Goal: Task Accomplishment & Management: Complete application form

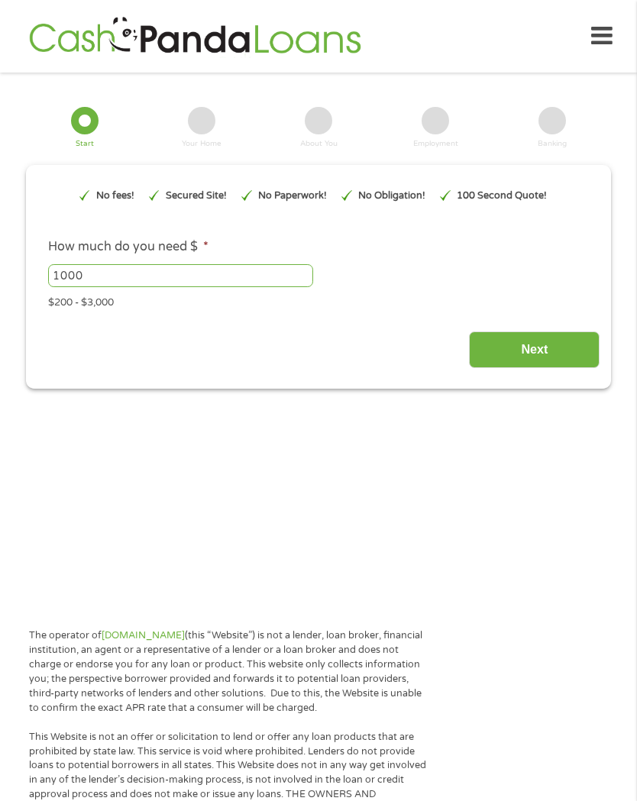
type input "EAIaIQobChMIvbnEnv2FjwMVoSvUAR2tPyO0EAAYAyAAEgJ2Z_D_BwE"
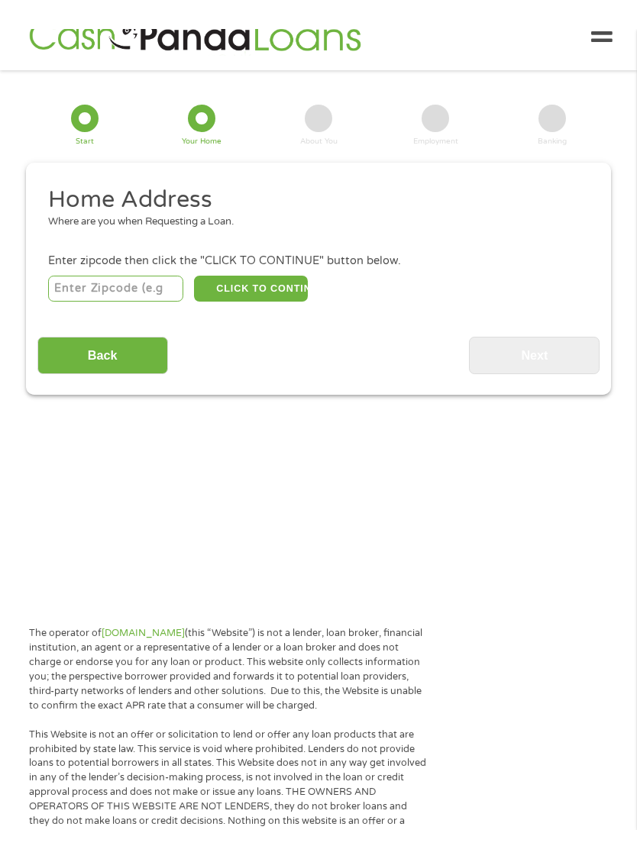
scroll to position [31, 0]
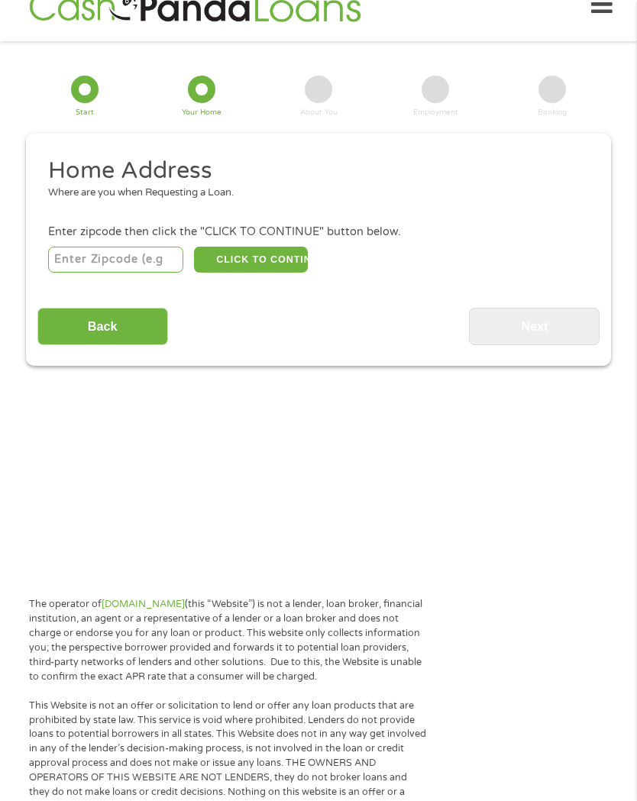
click at [159, 270] on input "number" at bounding box center [115, 260] width 135 height 26
type input "88039"
click at [262, 266] on button "CLICK TO CONTINUE" at bounding box center [250, 260] width 113 height 26
type input "88039"
type input "Glenwood"
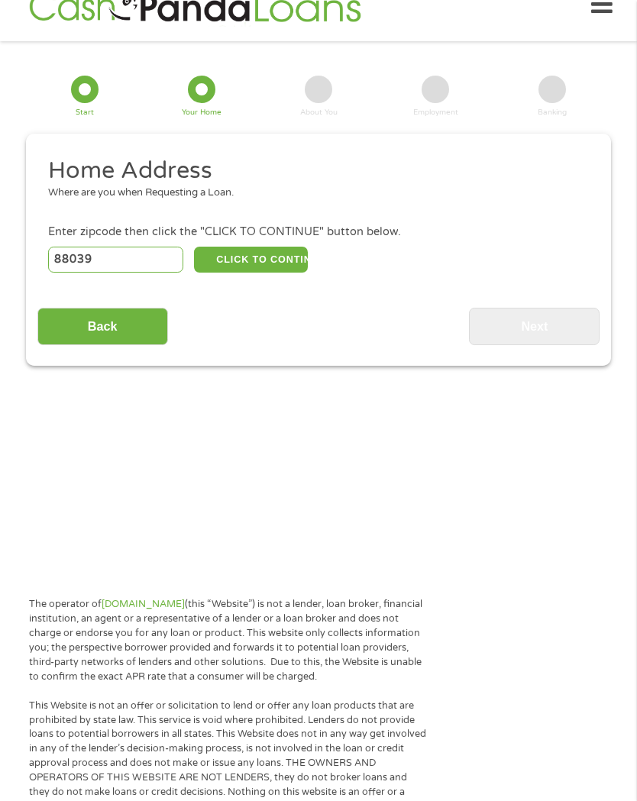
select select "[US_STATE]"
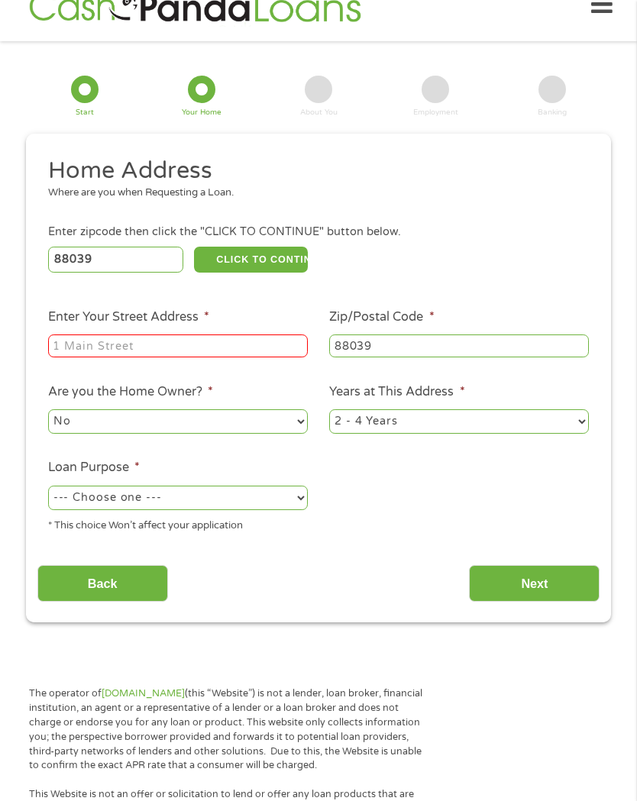
click at [252, 357] on input "Enter Your Street Address *" at bounding box center [178, 345] width 260 height 23
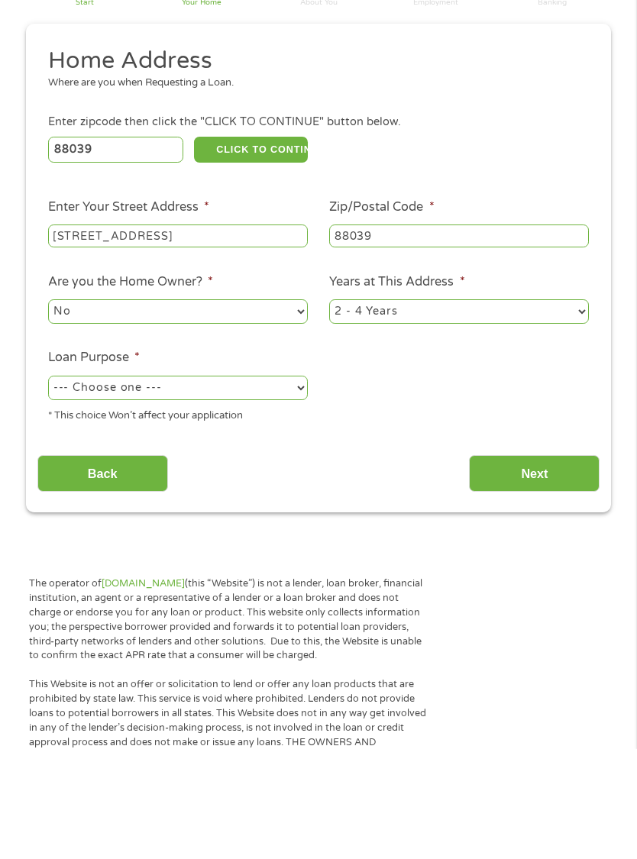
type input "[STREET_ADDRESS]"
click at [295, 409] on select "No Yes" at bounding box center [178, 421] width 260 height 24
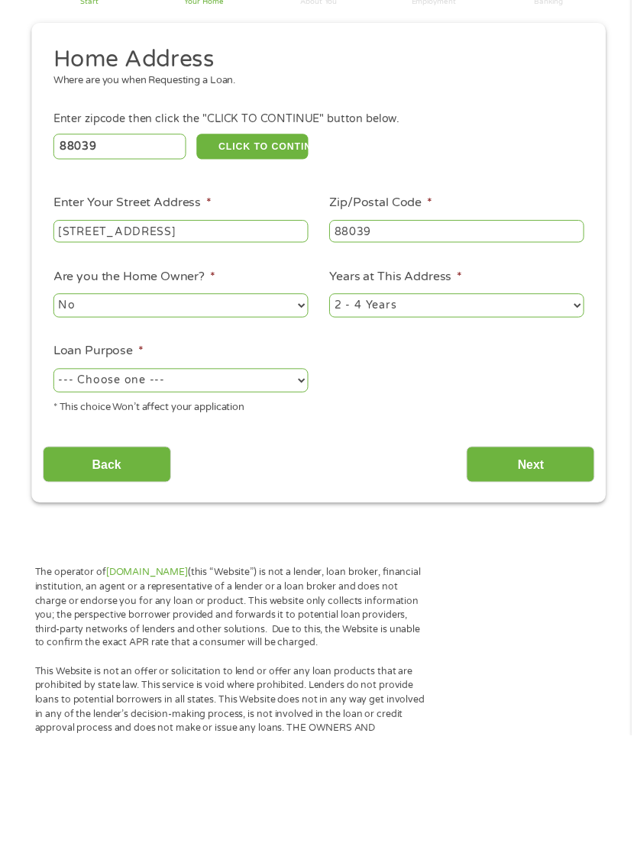
scroll to position [141, 0]
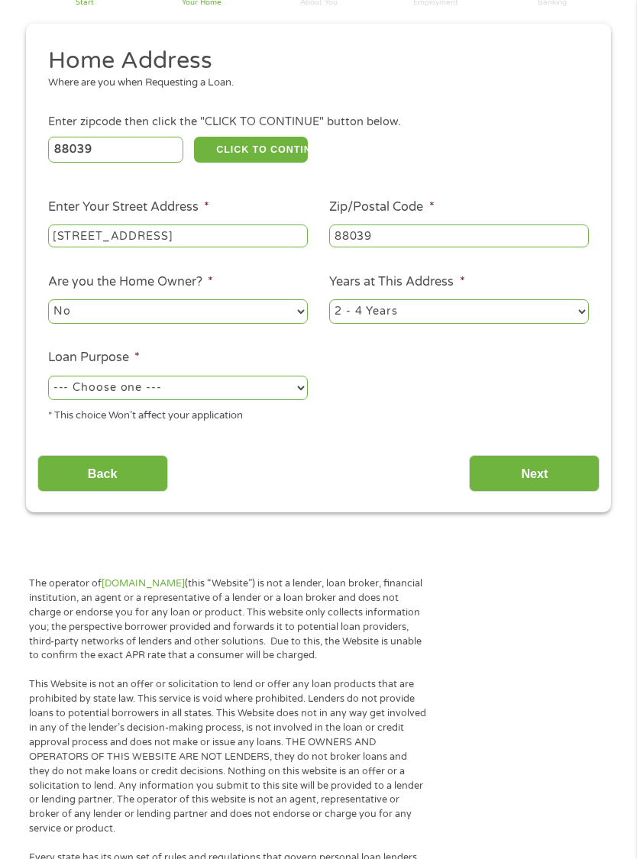
select select "yes"
click at [582, 324] on select "1 Year or less 1 - 2 Years 2 - 4 Years Over 4 Years" at bounding box center [459, 311] width 260 height 24
select select "60months"
click at [303, 400] on select "--- Choose one --- Pay Bills Debt Consolidation Home Improvement Major Purchase…" at bounding box center [178, 388] width 260 height 24
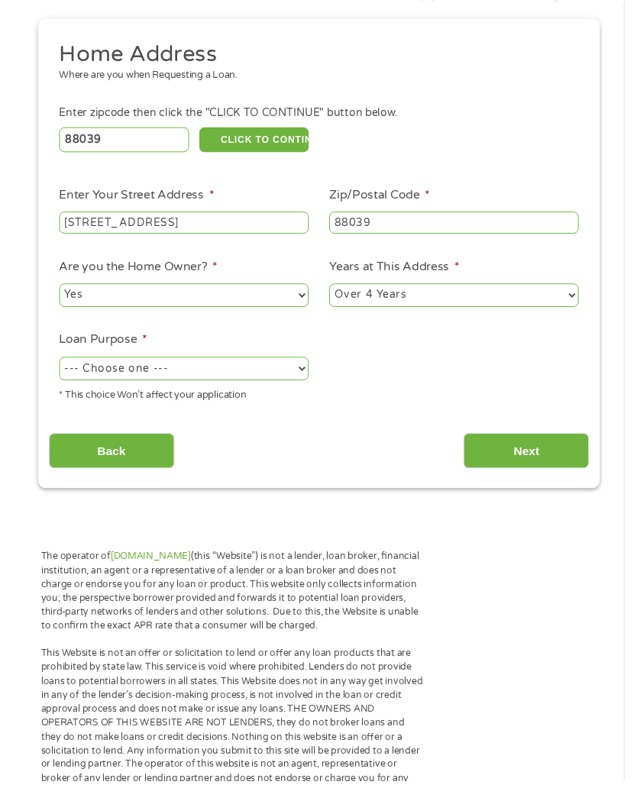
scroll to position [146, 0]
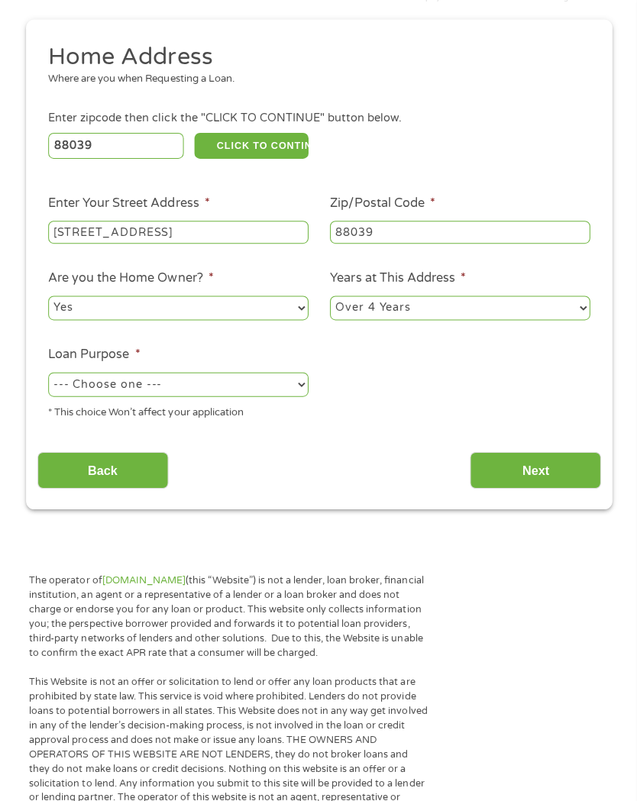
click at [295, 395] on select "--- Choose one --- Pay Bills Debt Consolidation Home Improvement Major Purchase…" at bounding box center [178, 383] width 260 height 24
select select "shorttermcash"
click at [550, 485] on input "Next" at bounding box center [534, 468] width 131 height 37
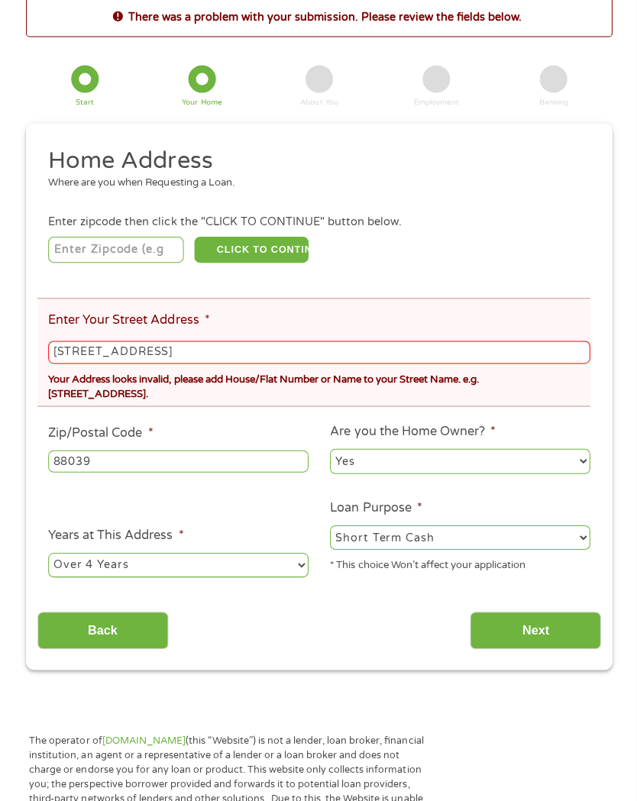
scroll to position [45, 0]
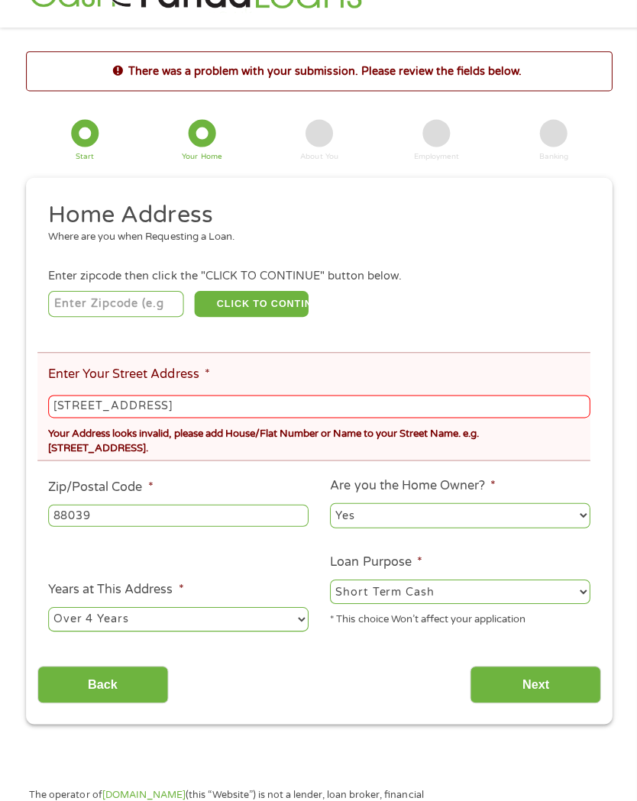
click at [537, 489] on ul "Home Address Where are you when Requesting a Loan. Enter zipcode then click the…" at bounding box center [318, 421] width 563 height 444
click at [219, 417] on input "[STREET_ADDRESS]" at bounding box center [318, 405] width 540 height 23
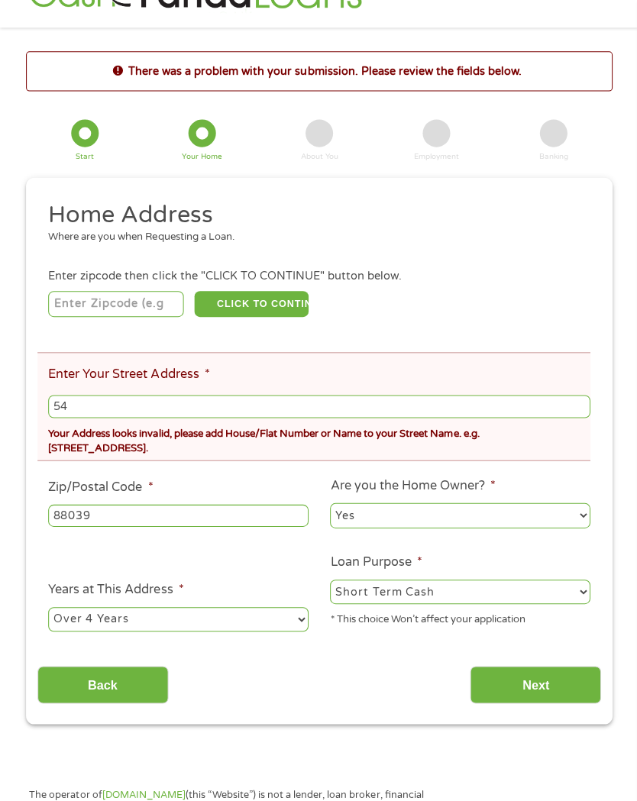
type input "5"
type input "[STREET_ADDRESS]"
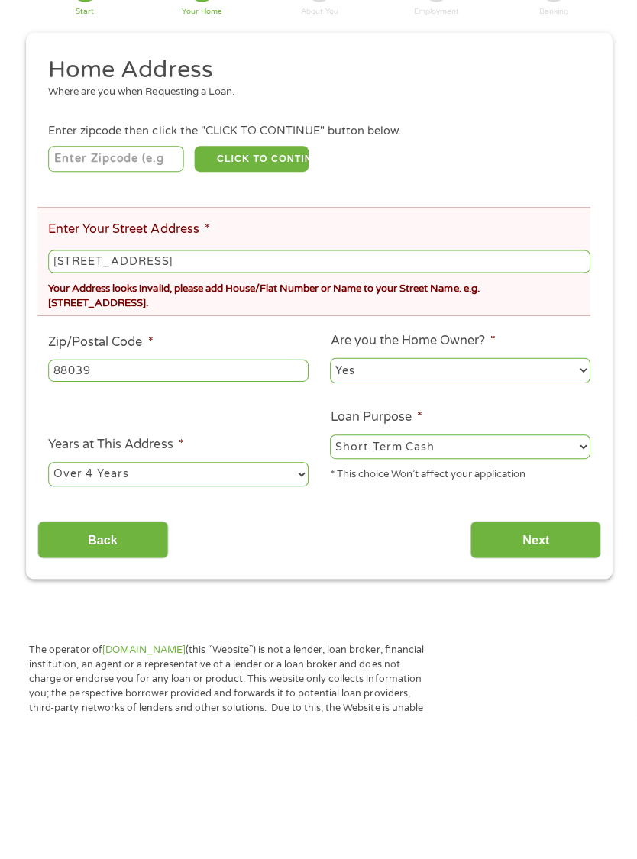
click at [545, 664] on input "Next" at bounding box center [534, 682] width 131 height 37
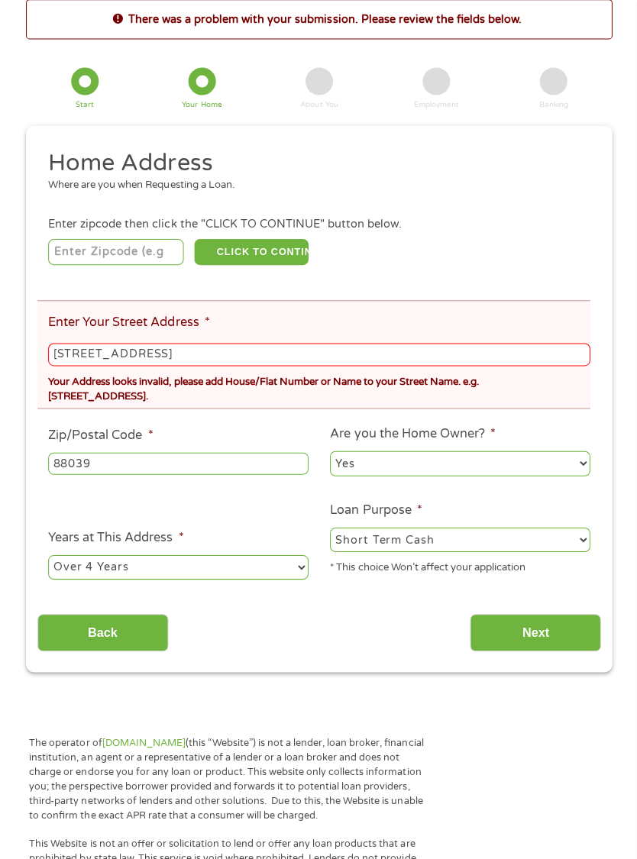
scroll to position [31, 0]
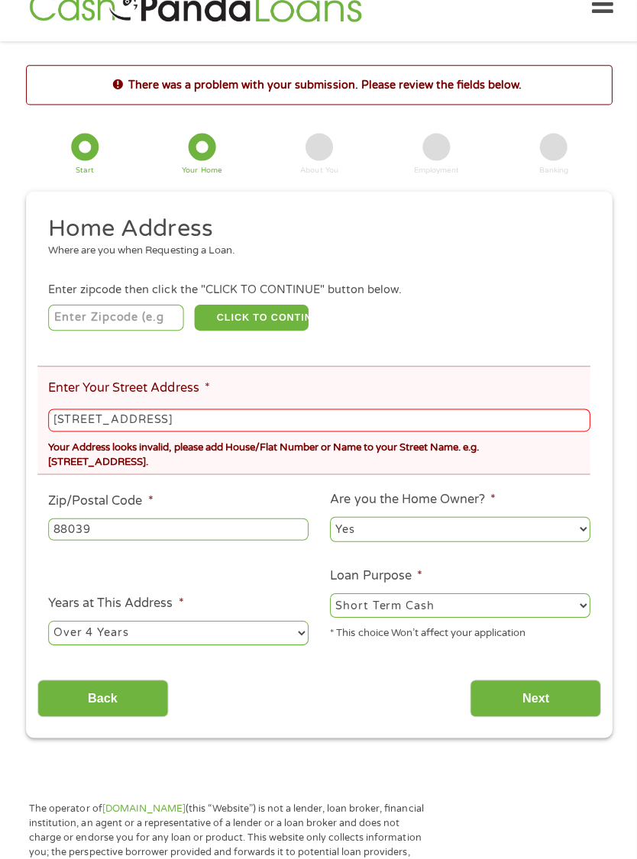
click at [214, 430] on input "[STREET_ADDRESS]" at bounding box center [318, 419] width 540 height 23
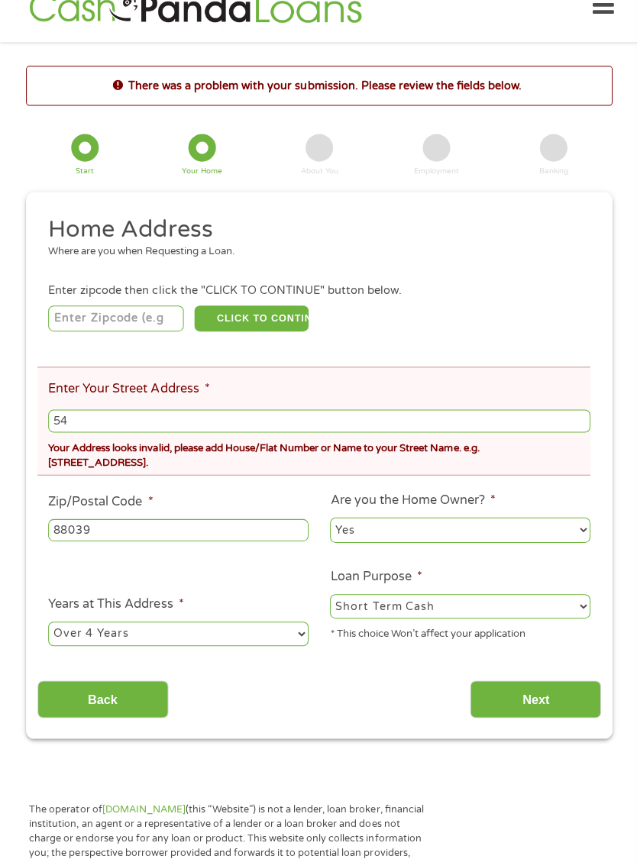
type input "5"
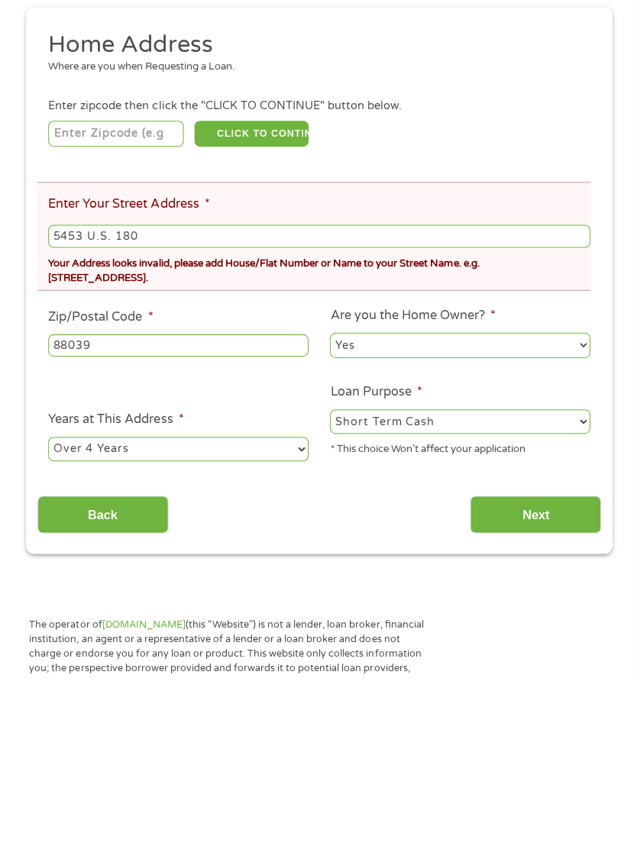
type input "5453 U.S. 180"
click at [547, 679] on input "Next" at bounding box center [534, 697] width 131 height 37
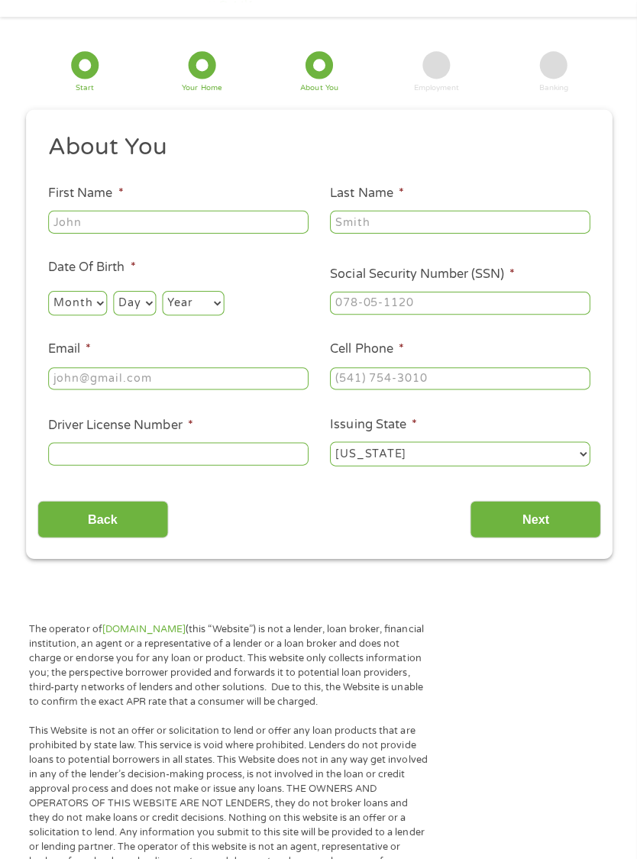
scroll to position [31, 0]
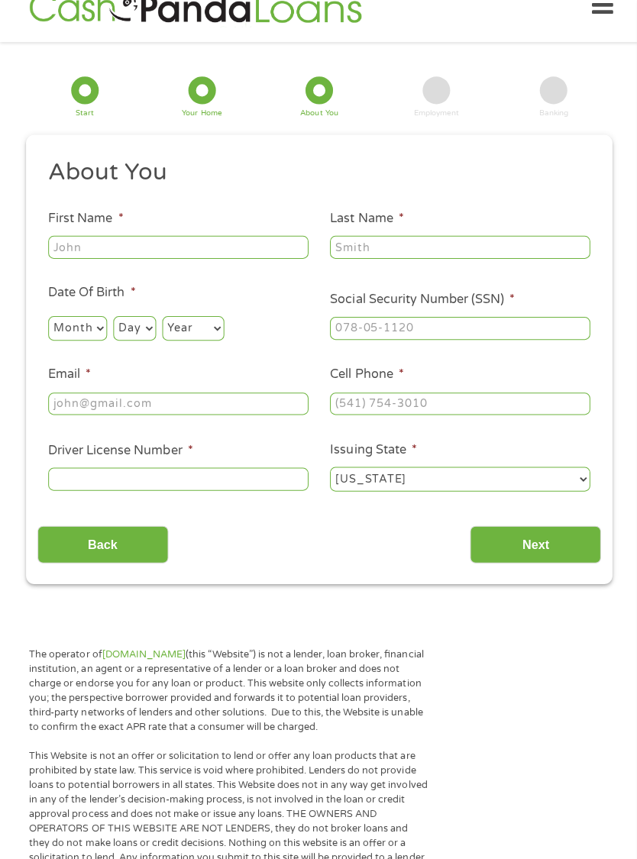
click at [256, 248] on input "First Name *" at bounding box center [178, 246] width 260 height 23
type input "[PERSON_NAME]"
click at [420, 247] on input "Last Name *" at bounding box center [459, 246] width 260 height 23
type input "[PERSON_NAME]"
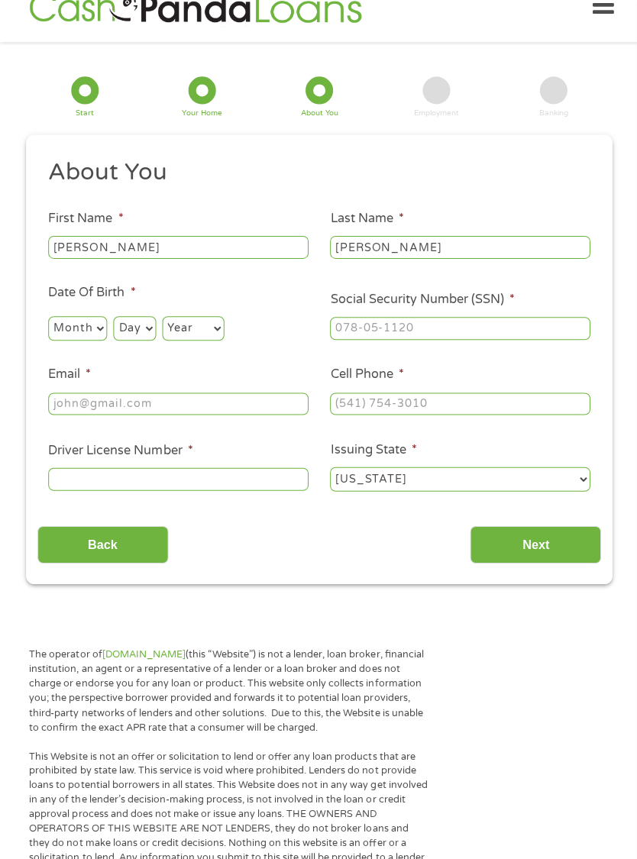
click at [107, 328] on select "Month 1 2 3 4 5 6 7 8 9 10 11 12" at bounding box center [77, 327] width 59 height 24
select select "10"
click at [155, 338] on select "Day 1 2 3 4 5 6 7 8 9 10 11 12 13 14 15 16 17 18 19 20 21 22 23 24 25 26 27 28 …" at bounding box center [134, 327] width 42 height 24
select select "31"
click at [224, 340] on select "Year [DATE] 2006 2005 2004 2003 2002 2001 2000 1999 1998 1997 1996 1995 1994 19…" at bounding box center [193, 327] width 62 height 24
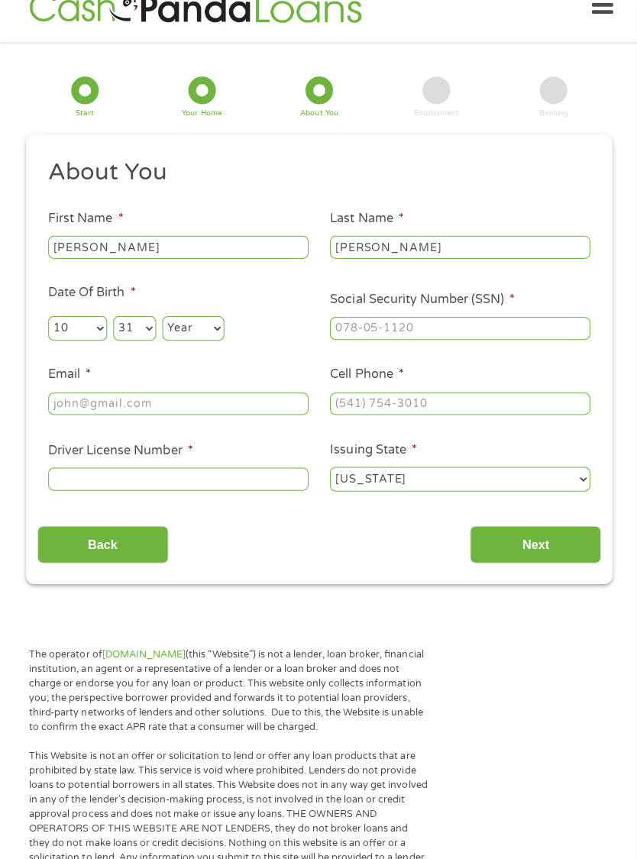
select select "1989"
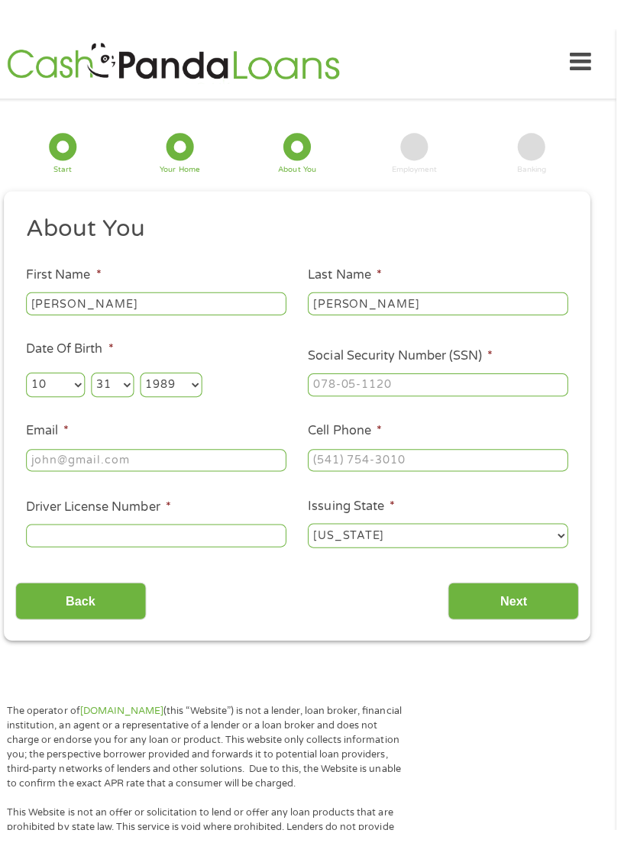
scroll to position [0, 0]
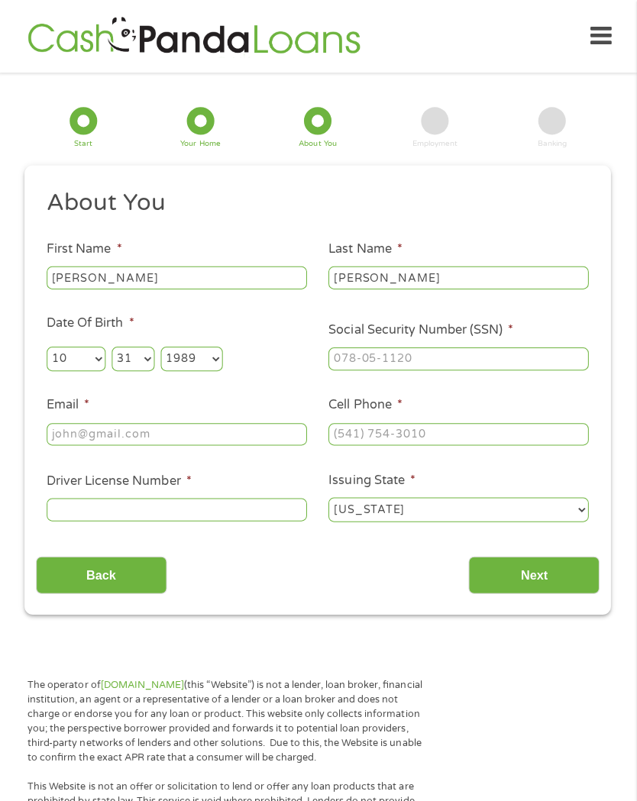
click at [477, 369] on input "Social Security Number (SSN) *" at bounding box center [459, 358] width 260 height 23
type input "563-13-6486"
click at [230, 445] on input "Email *" at bounding box center [178, 433] width 260 height 23
type input "[EMAIL_ADDRESS][DOMAIN_NAME]"
click at [498, 439] on input "Cell Phone *" at bounding box center [459, 433] width 260 height 23
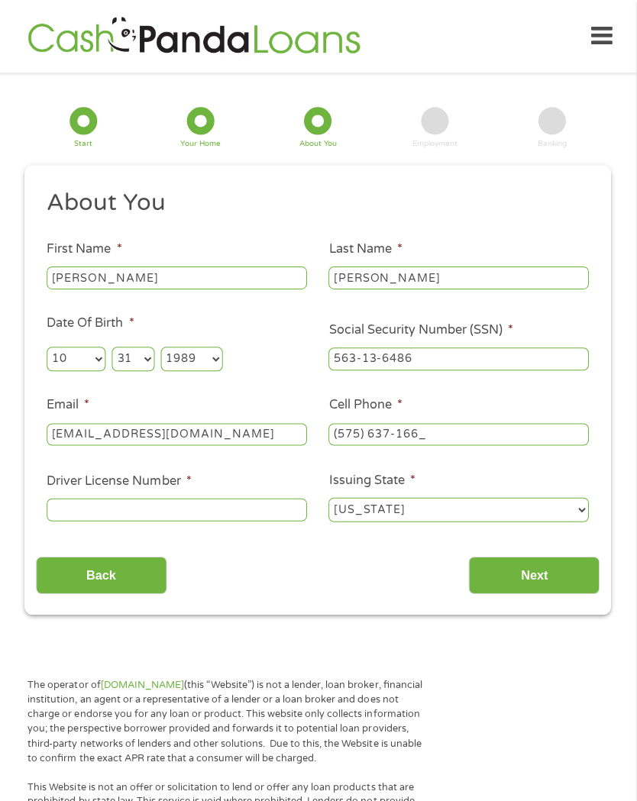
type input "[PHONE_NUMBER]"
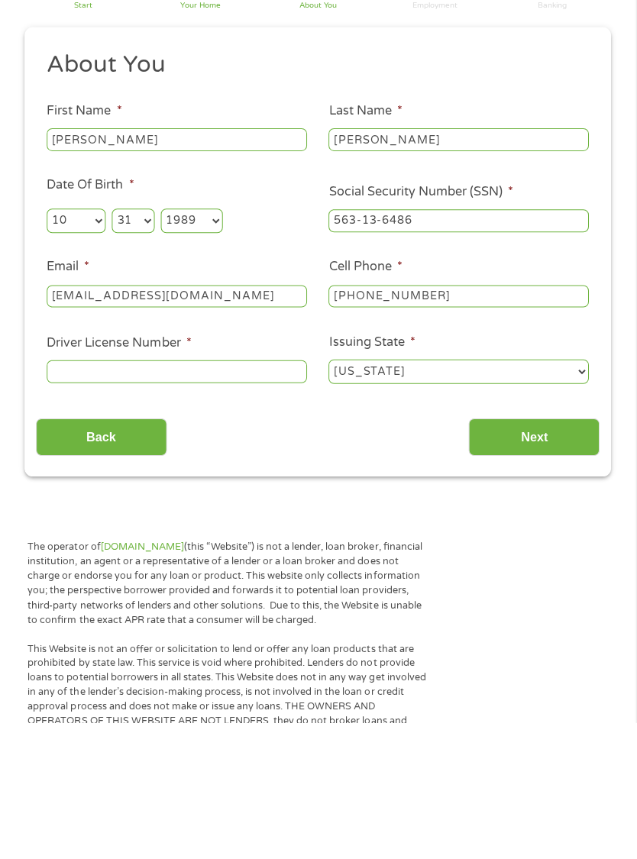
click at [234, 497] on input "Driver License Number *" at bounding box center [178, 508] width 260 height 23
type input "."
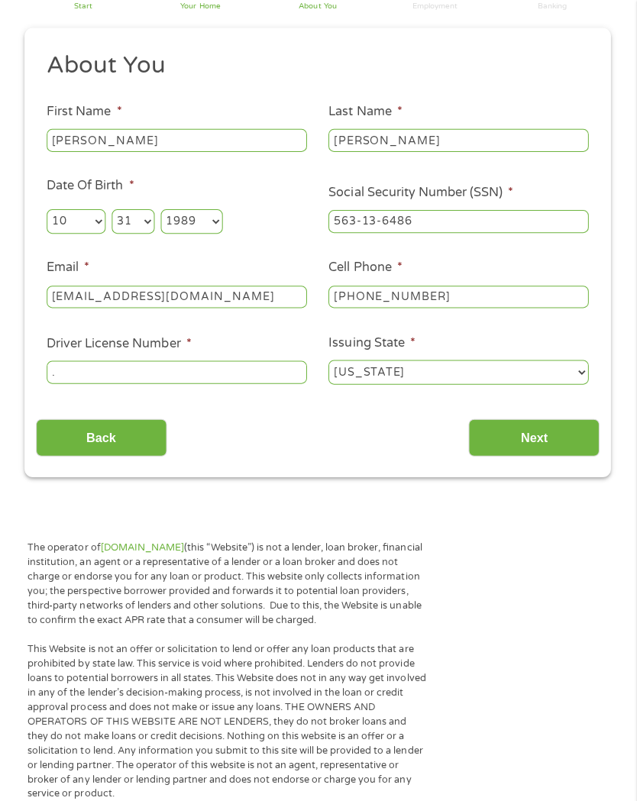
scroll to position [195, 0]
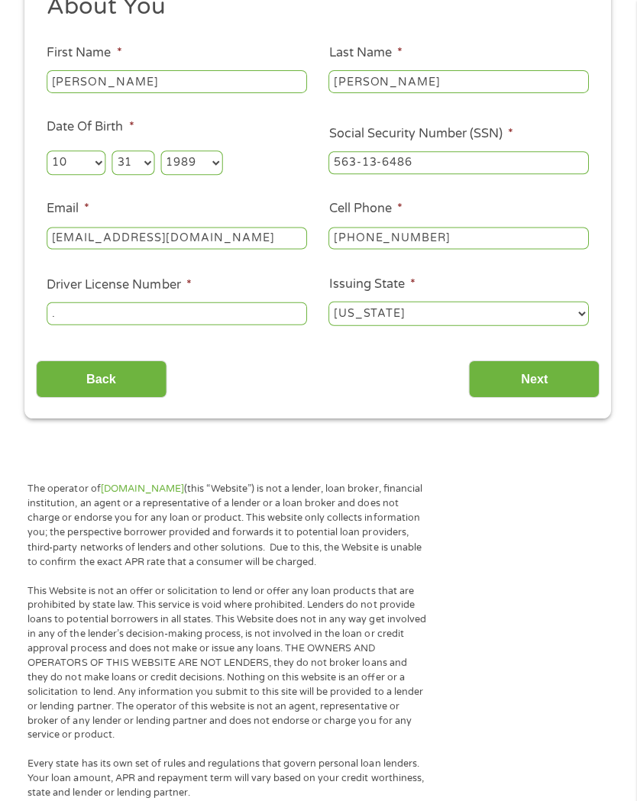
click at [182, 324] on input "." at bounding box center [178, 312] width 260 height 23
click at [123, 324] on input "Driver License Number *" at bounding box center [178, 312] width 260 height 23
click at [88, 322] on input "Driver License Number *" at bounding box center [178, 312] width 260 height 23
type input "0"
type input "102010361"
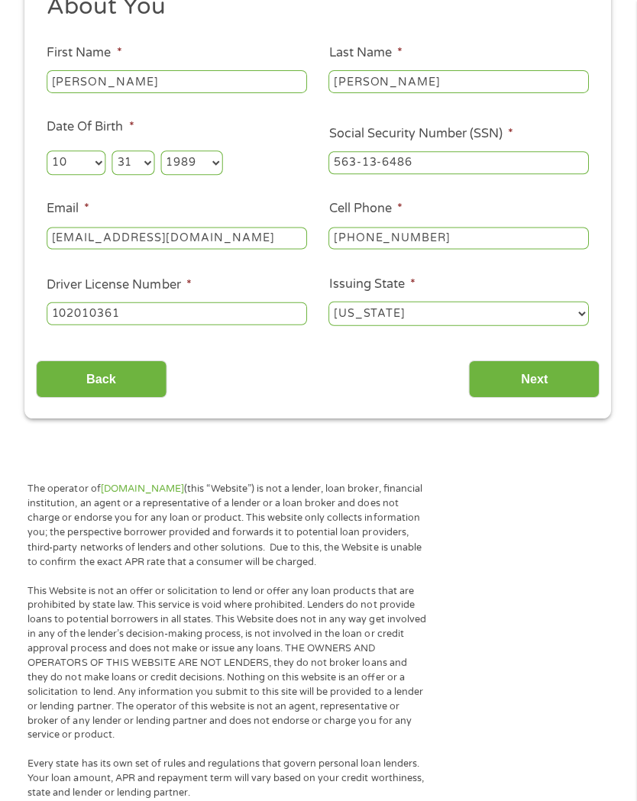
click at [561, 397] on input "Next" at bounding box center [534, 377] width 131 height 37
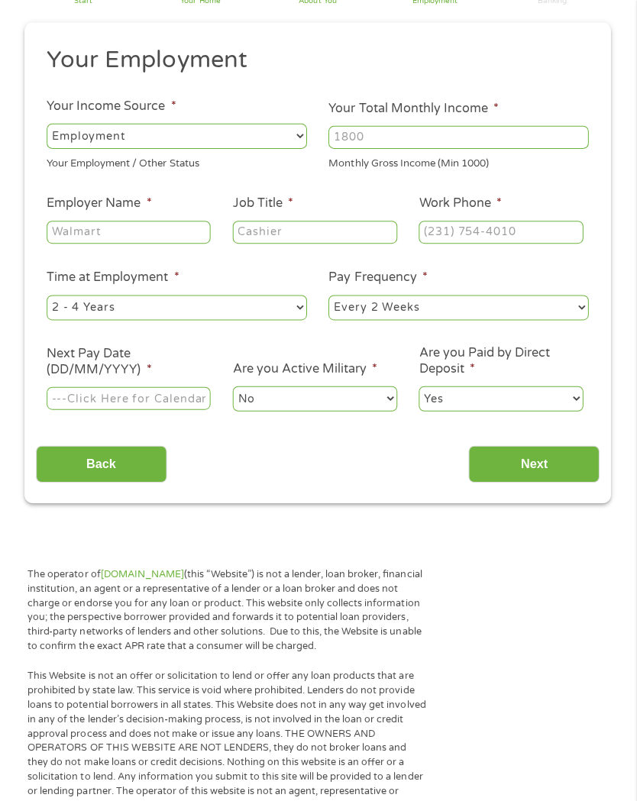
scroll to position [31, 0]
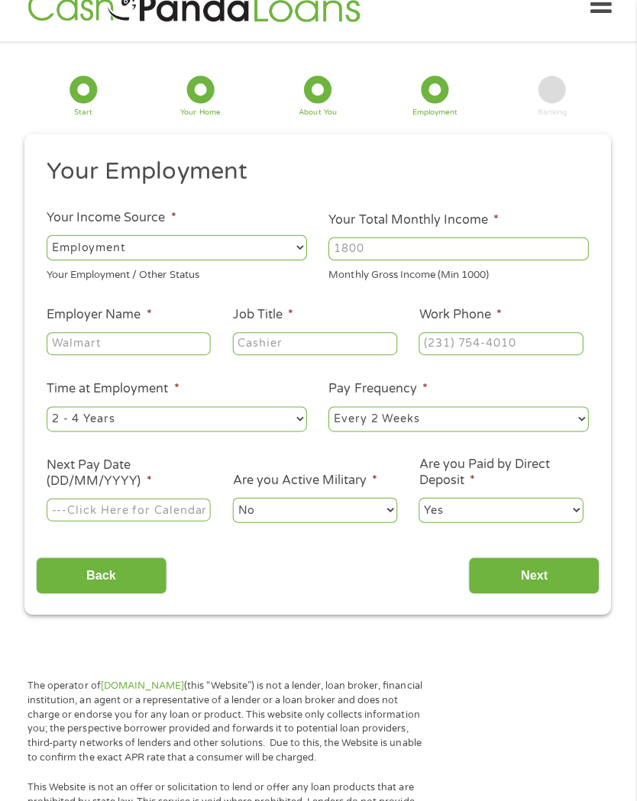
click at [291, 256] on select "--- Choose one --- Employment [DEMOGRAPHIC_DATA] Benefits" at bounding box center [178, 246] width 260 height 24
select select "benefits"
type input "Other"
type input "[PHONE_NUMBER]"
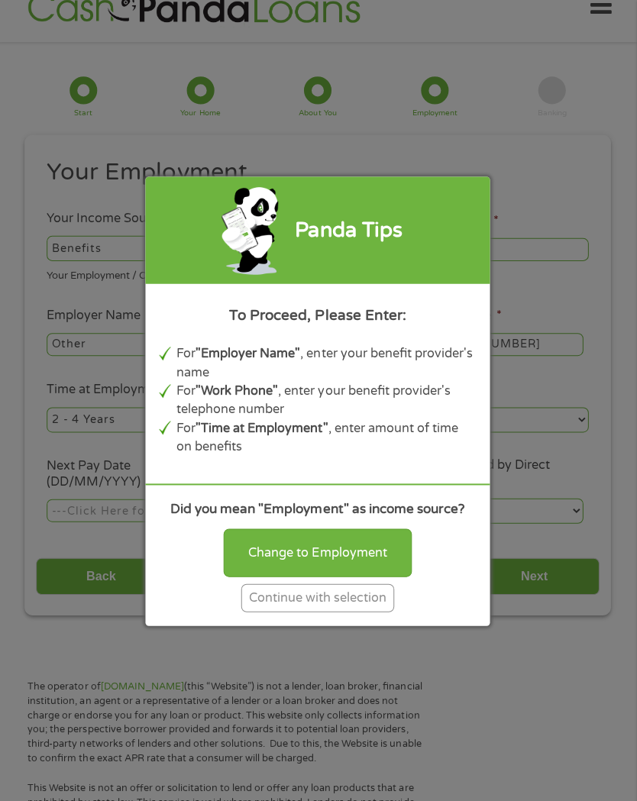
click at [362, 611] on div "Continue with selection" at bounding box center [318, 596] width 153 height 28
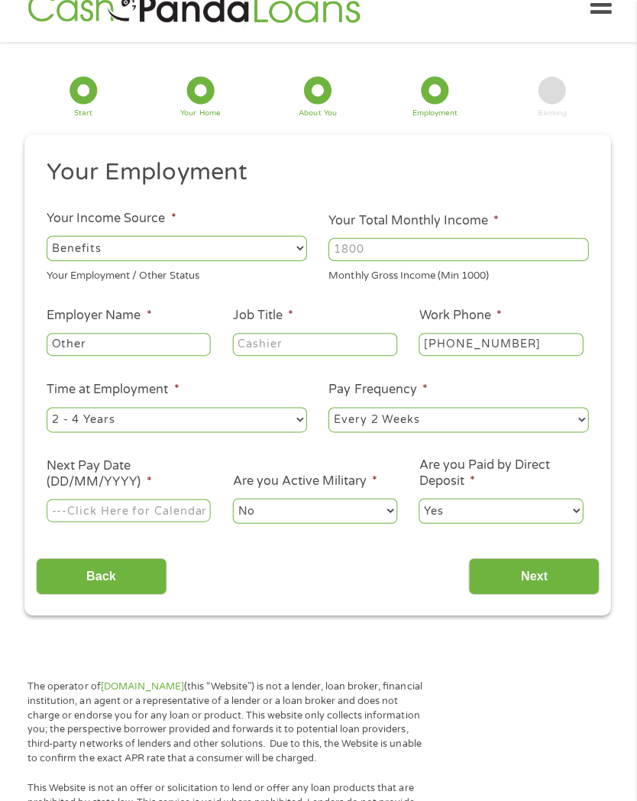
click at [460, 258] on input "Your Total Monthly Income *" at bounding box center [459, 248] width 260 height 23
type input "2650"
click at [175, 355] on input "Other" at bounding box center [129, 343] width 163 height 23
type input "O"
type input "Social Security"
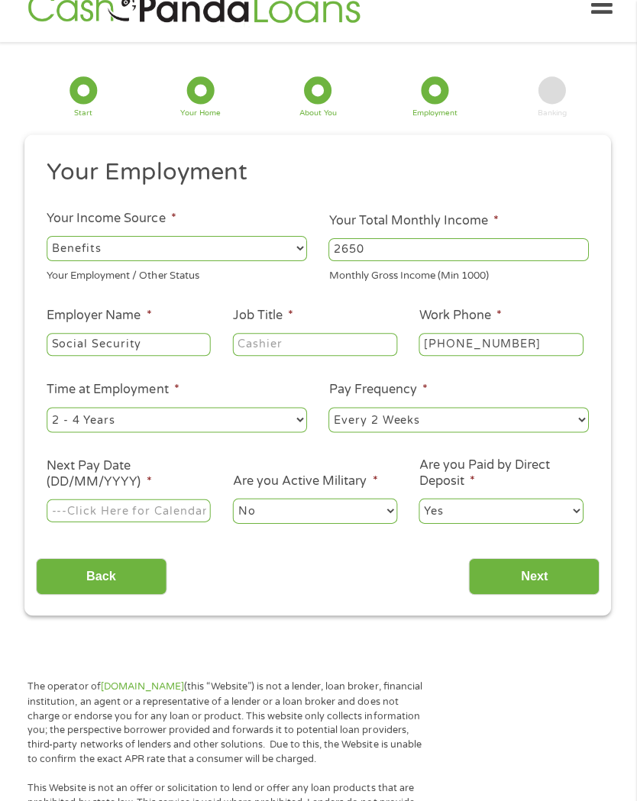
click at [347, 349] on input "Job Title *" at bounding box center [315, 343] width 163 height 23
type input "Retired"
click at [302, 429] on select "--- Choose one --- 1 Year or less 1 - 2 Years 2 - 4 Years Over 4 Years" at bounding box center [178, 418] width 260 height 24
select select "60months"
click at [575, 430] on select "--- Choose one --- Every 2 Weeks Every Week Monthly Semi-Monthly" at bounding box center [459, 418] width 260 height 24
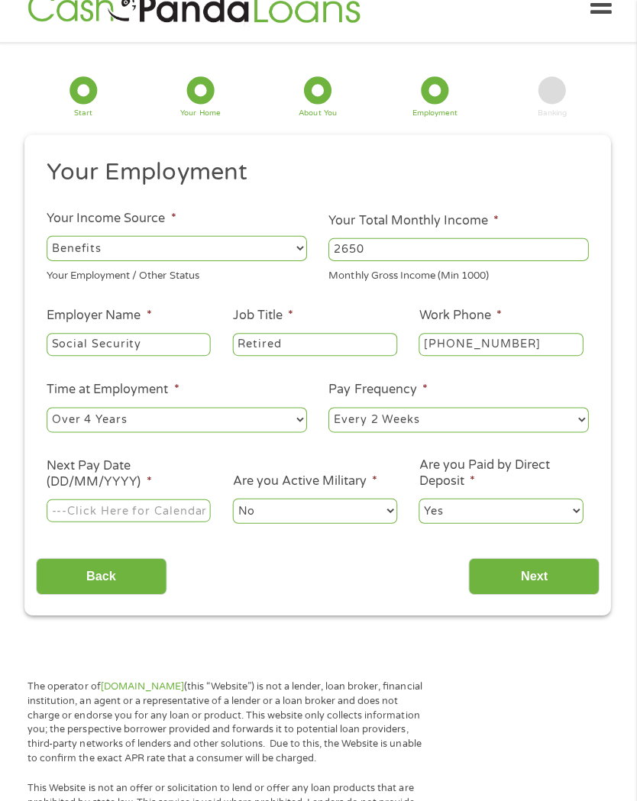
select select "monthly"
click at [167, 521] on input "Next Pay Date (DD/MM/YYYY) *" at bounding box center [129, 509] width 163 height 23
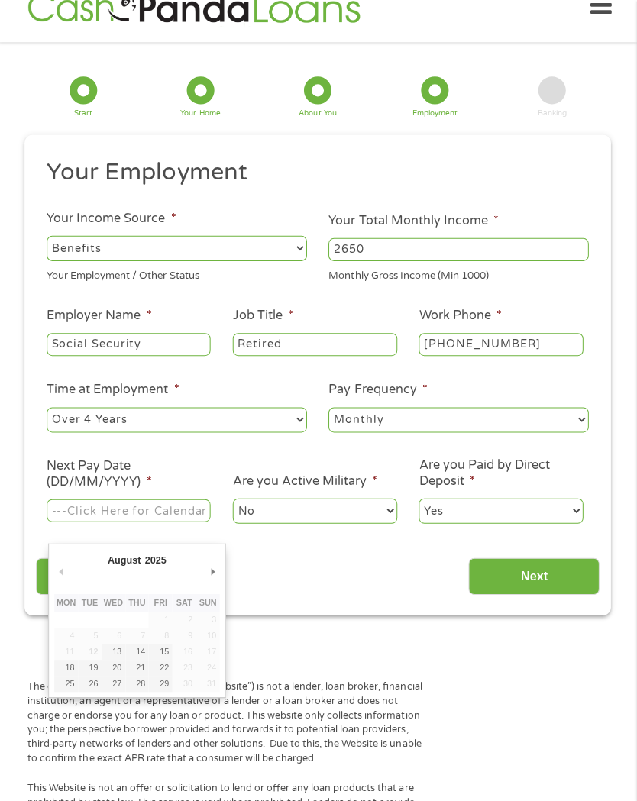
type input "[DATE]"
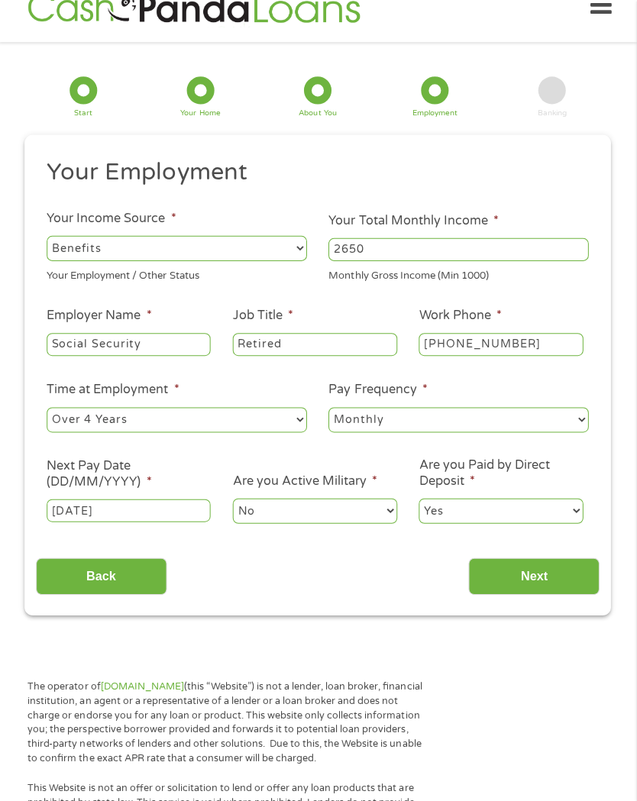
click at [519, 589] on input "Next" at bounding box center [534, 574] width 131 height 37
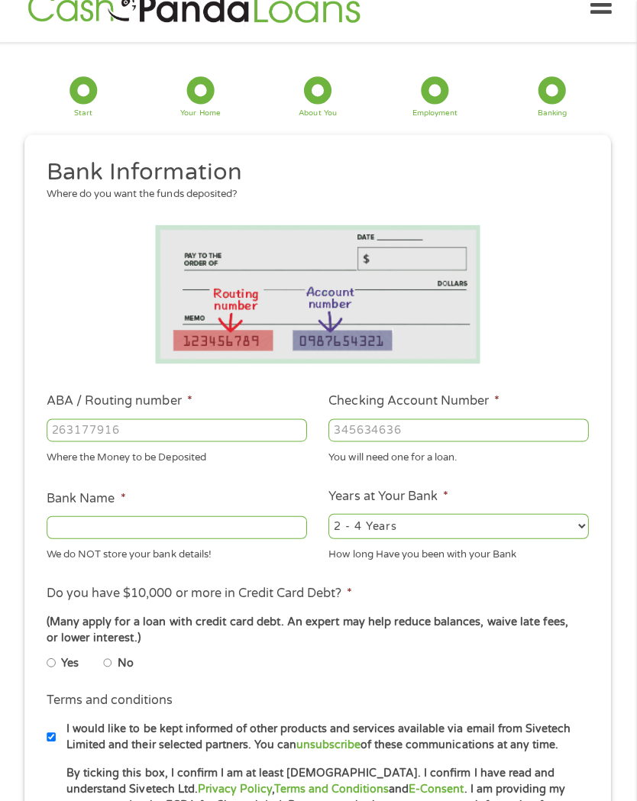
scroll to position [6, 6]
click at [214, 437] on input "ABA / Routing number *" at bounding box center [178, 428] width 260 height 23
